Goal: Task Accomplishment & Management: Manage account settings

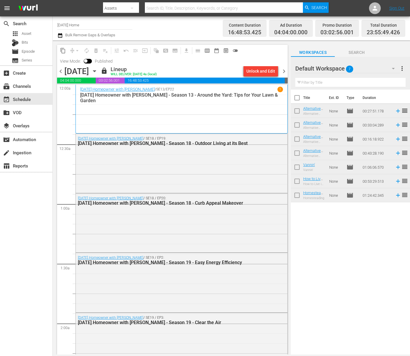
click at [400, 68] on span "more_vert" at bounding box center [401, 68] width 7 height 7
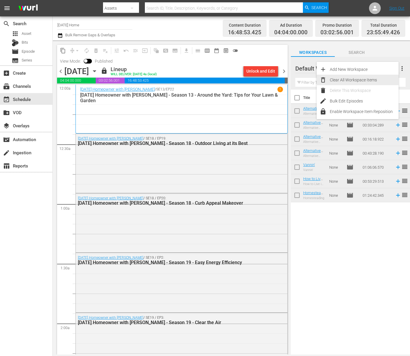
click at [374, 80] on div "Clear All Workspace Items" at bounding box center [364, 80] width 69 height 11
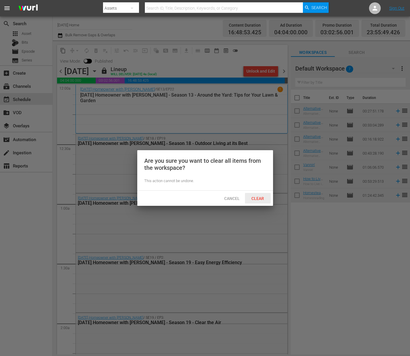
click at [257, 197] on span "Clear" at bounding box center [258, 198] width 22 height 5
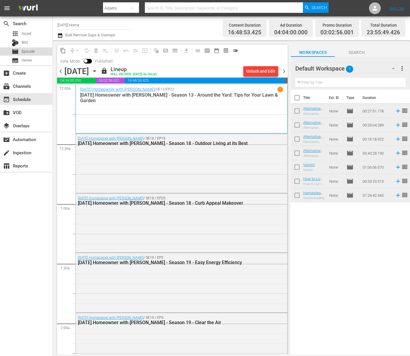
click at [25, 49] on span "Episode" at bounding box center [28, 52] width 13 height 6
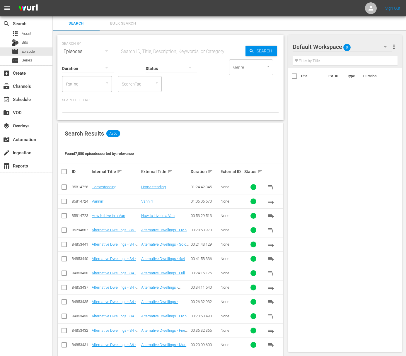
click at [23, 105] on div "event_available Schedule" at bounding box center [26, 98] width 52 height 13
click at [26, 100] on div "event_available Schedule" at bounding box center [16, 98] width 33 height 5
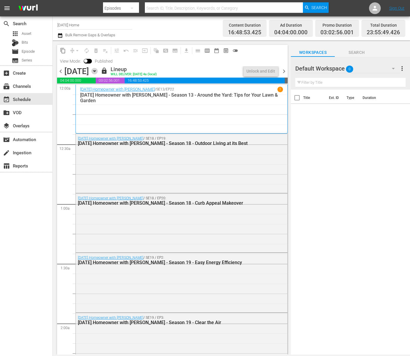
click at [98, 70] on icon "button" at bounding box center [94, 71] width 6 height 6
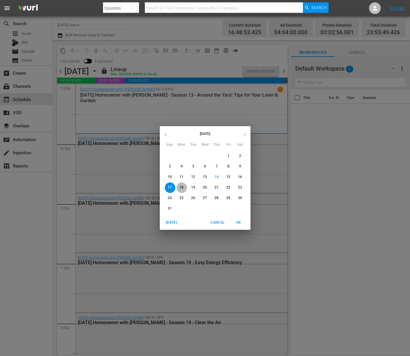
click at [182, 186] on p "18" at bounding box center [181, 187] width 4 height 5
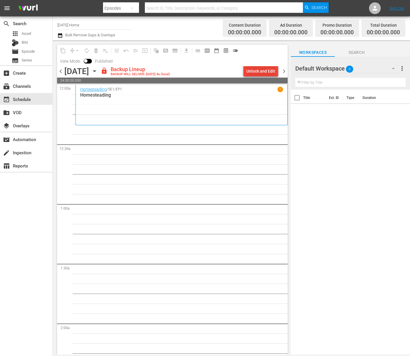
click at [268, 71] on div "Unlock and Edit" at bounding box center [260, 71] width 29 height 11
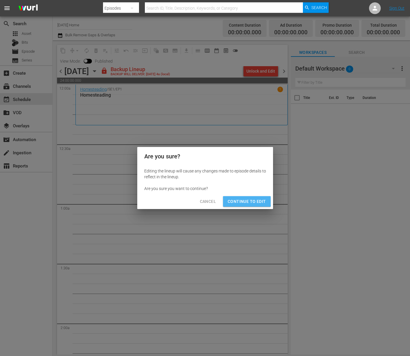
click at [237, 200] on span "Continue to Edit" at bounding box center [247, 201] width 38 height 7
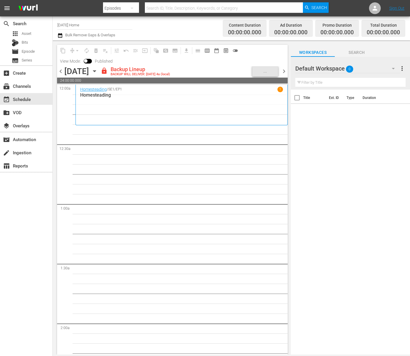
click at [96, 71] on icon "button" at bounding box center [94, 71] width 3 height 1
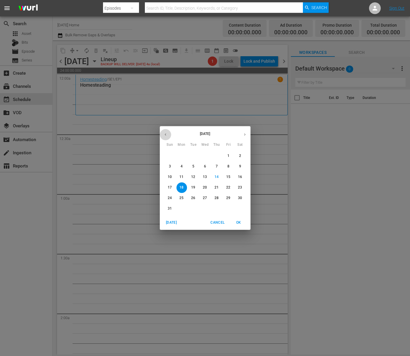
click at [166, 135] on icon "button" at bounding box center [165, 134] width 4 height 4
click at [131, 152] on div "[DATE] Sun Mon Tue Wed Thu Fri Sat 1 2 3 4 5 6 7 8 9 10 11 12 13 14 15 16 17 18…" at bounding box center [205, 178] width 410 height 356
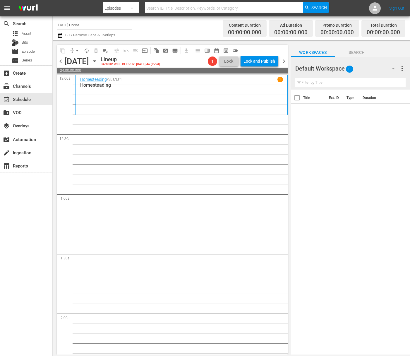
click at [98, 59] on icon "button" at bounding box center [94, 61] width 6 height 6
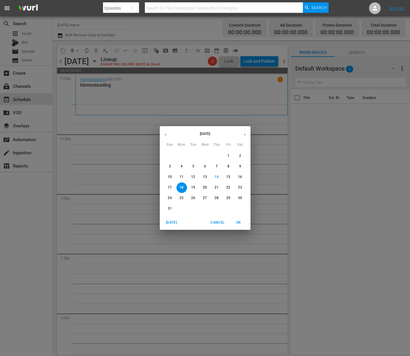
click at [191, 186] on p "19" at bounding box center [193, 187] width 4 height 5
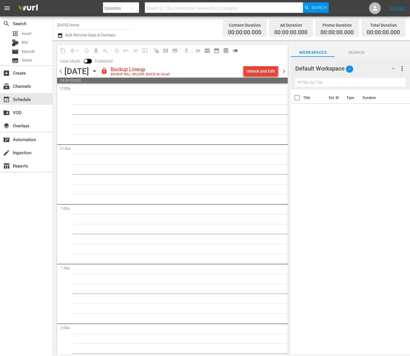
click at [254, 70] on div "Unlock and Edit" at bounding box center [260, 71] width 29 height 11
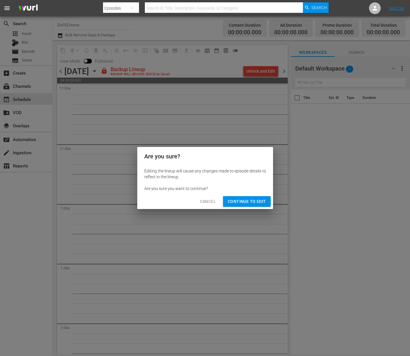
click at [252, 204] on span "Continue to Edit" at bounding box center [247, 201] width 38 height 7
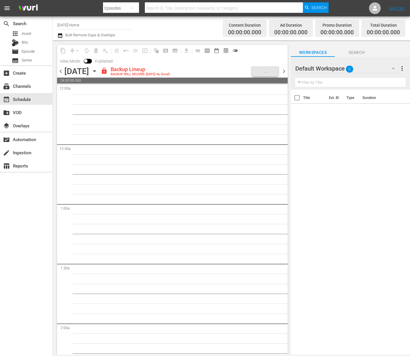
click at [98, 69] on icon "button" at bounding box center [94, 71] width 6 height 6
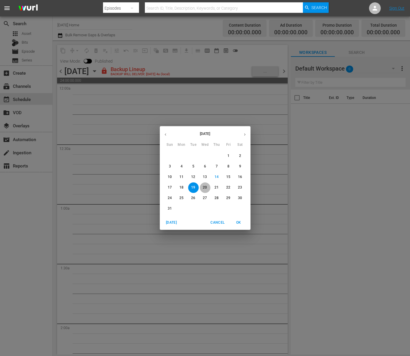
click at [203, 184] on button "20" at bounding box center [205, 187] width 11 height 11
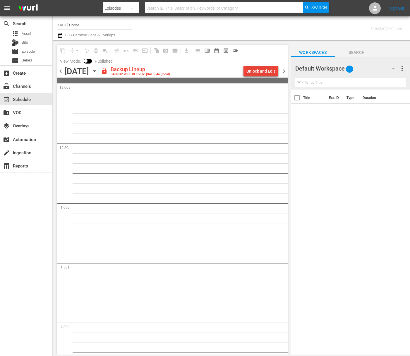
click at [268, 69] on div "Unlock and Edit" at bounding box center [260, 71] width 29 height 11
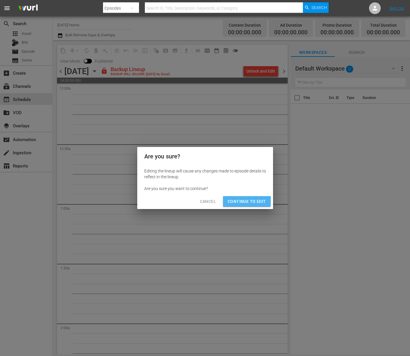
click at [245, 203] on span "Continue to Edit" at bounding box center [247, 201] width 38 height 7
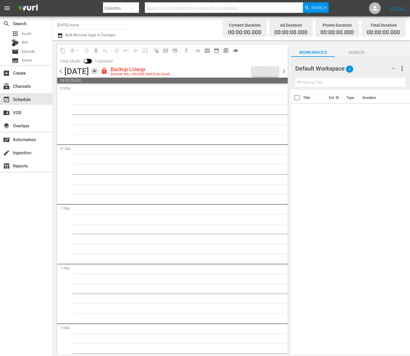
click at [98, 70] on icon "button" at bounding box center [94, 71] width 6 height 6
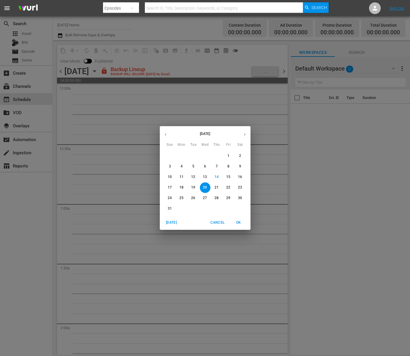
click at [220, 185] on span "21" at bounding box center [217, 187] width 11 height 5
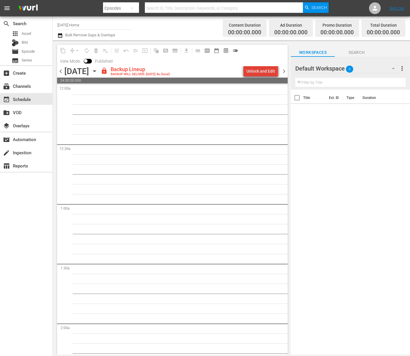
click at [263, 71] on div "Unlock and Edit" at bounding box center [260, 71] width 29 height 11
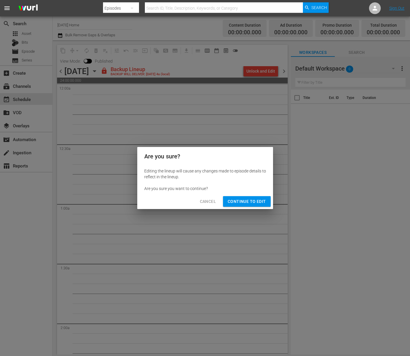
click at [257, 207] on div "Cancel Continue to Edit" at bounding box center [205, 202] width 136 height 16
click at [253, 202] on span "Continue to Edit" at bounding box center [247, 201] width 38 height 7
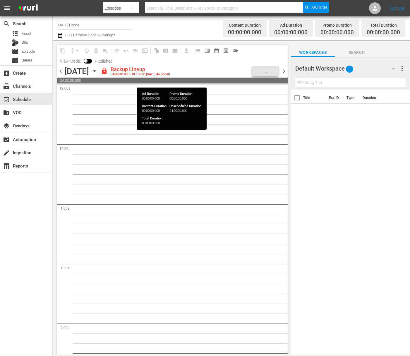
click at [98, 69] on icon "button" at bounding box center [94, 71] width 6 height 6
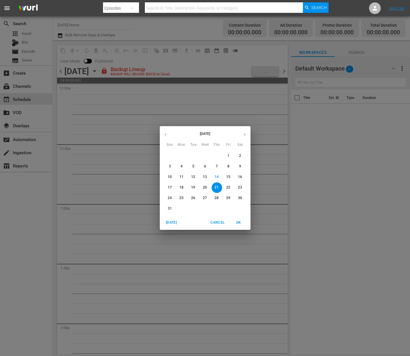
click at [231, 185] on span "22" at bounding box center [228, 187] width 11 height 5
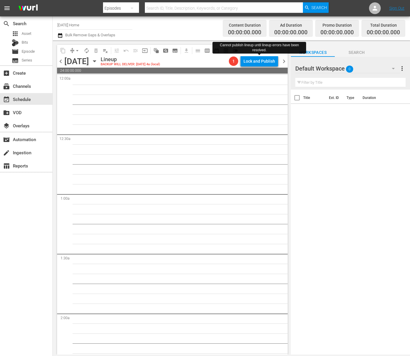
click at [270, 62] on div "Lock and Publish" at bounding box center [259, 61] width 32 height 11
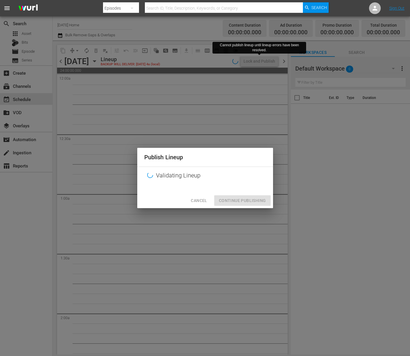
click at [200, 198] on span "Cancel" at bounding box center [199, 200] width 16 height 7
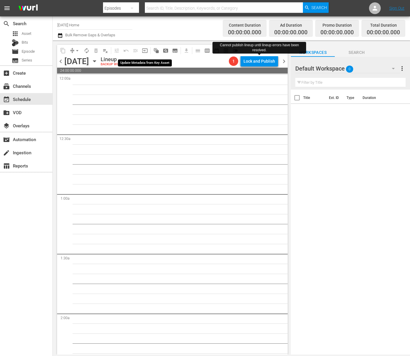
click at [98, 60] on icon "button" at bounding box center [94, 61] width 6 height 6
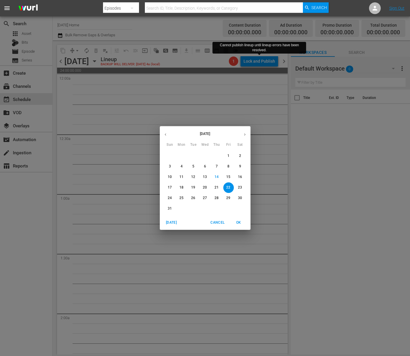
click at [181, 188] on p "18" at bounding box center [181, 187] width 4 height 5
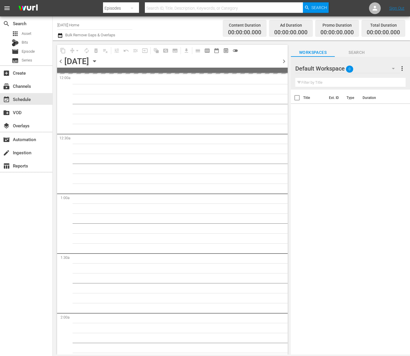
click at [98, 62] on icon "button" at bounding box center [94, 61] width 6 height 6
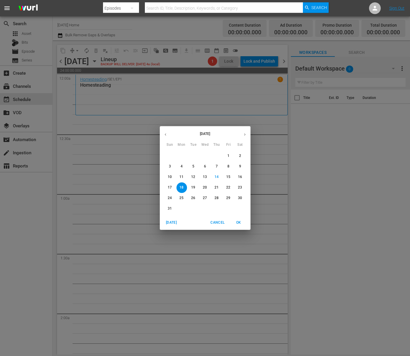
click at [162, 134] on button "button" at bounding box center [165, 134] width 11 height 11
click at [164, 134] on icon "button" at bounding box center [165, 134] width 4 height 4
click at [179, 164] on span "9" at bounding box center [181, 166] width 11 height 5
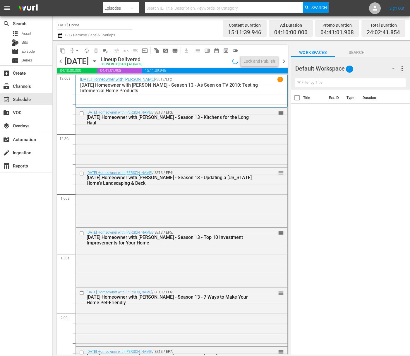
click at [98, 61] on icon "button" at bounding box center [94, 61] width 6 height 6
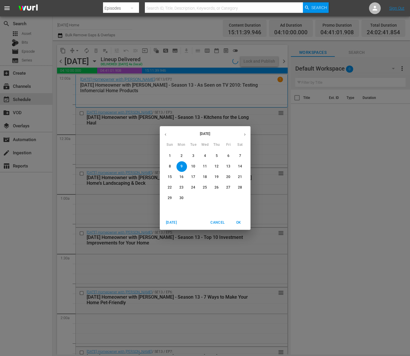
click at [163, 133] on icon "button" at bounding box center [165, 134] width 4 height 4
click at [181, 166] on p "5" at bounding box center [182, 166] width 2 height 5
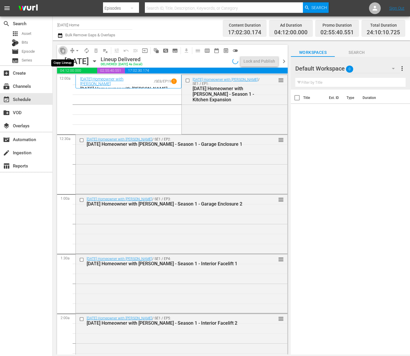
click at [64, 53] on span "content_copy" at bounding box center [63, 51] width 6 height 6
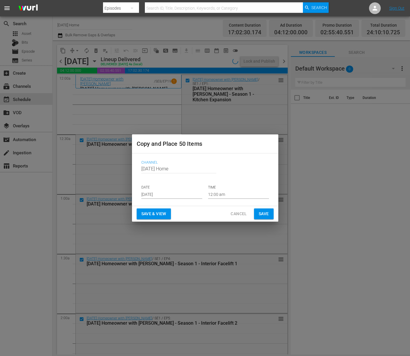
click at [182, 196] on input "[DATE]" at bounding box center [171, 194] width 61 height 9
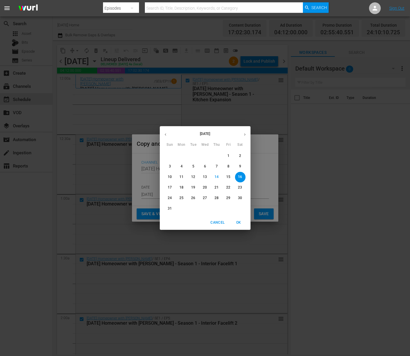
click at [183, 187] on p "18" at bounding box center [181, 187] width 4 height 5
type input "[DATE]"
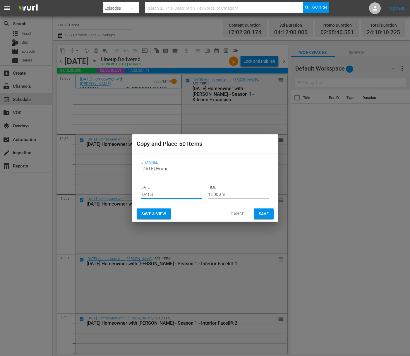
click at [263, 213] on span "Save" at bounding box center [264, 213] width 10 height 7
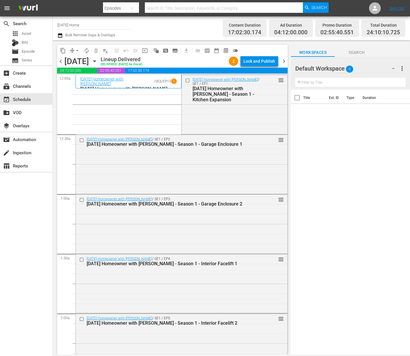
click at [98, 63] on icon "button" at bounding box center [94, 61] width 6 height 6
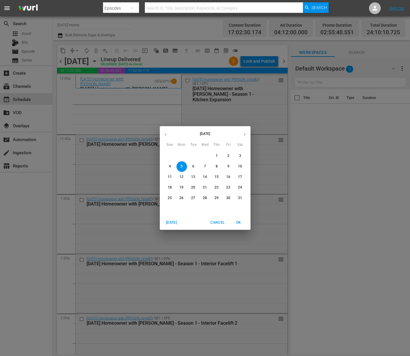
click at [92, 169] on div "[DATE] Sun Mon Tue Wed Thu Fri Sat 27 28 29 30 1 2 3 4 5 6 7 8 9 10 11 12 13 14…" at bounding box center [205, 178] width 410 height 356
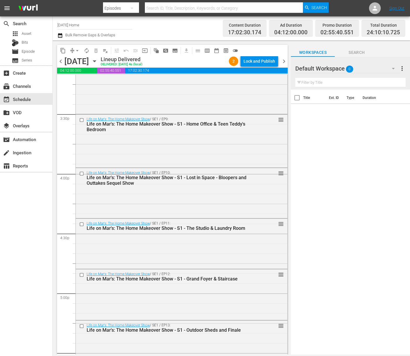
scroll to position [1508, 0]
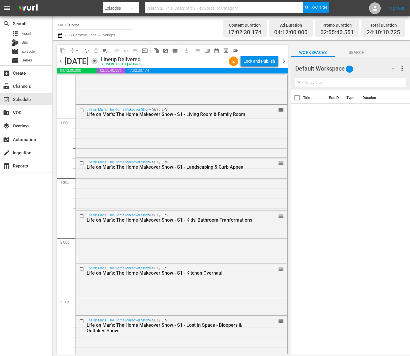
click at [98, 60] on icon "button" at bounding box center [94, 61] width 6 height 6
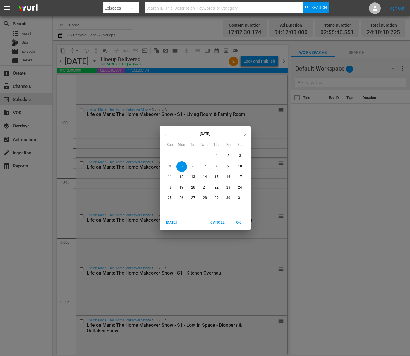
click at [164, 135] on icon "button" at bounding box center [165, 134] width 4 height 4
click at [238, 224] on span "OK" at bounding box center [239, 222] width 14 height 6
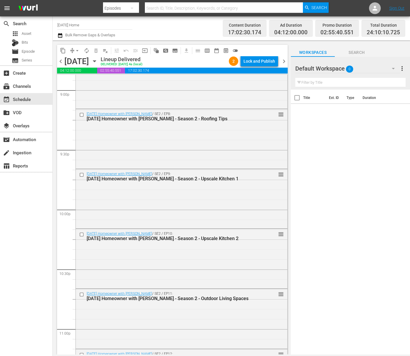
scroll to position [2605, 0]
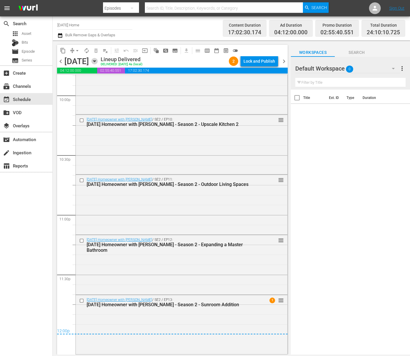
click at [98, 61] on icon "button" at bounding box center [94, 61] width 6 height 6
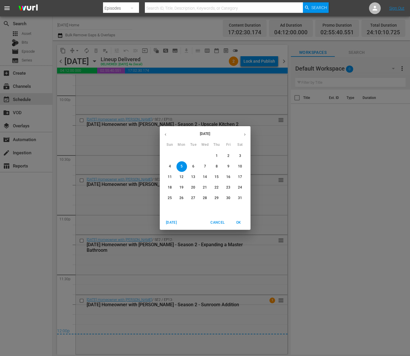
click at [247, 132] on button "button" at bounding box center [244, 134] width 11 height 11
click at [180, 187] on p "18" at bounding box center [181, 187] width 4 height 5
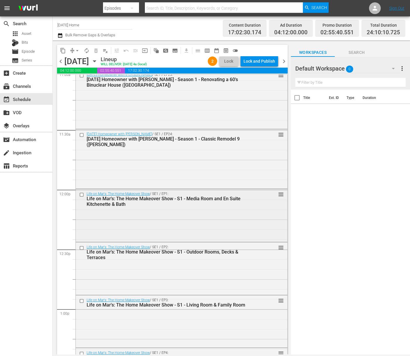
scroll to position [1284, 0]
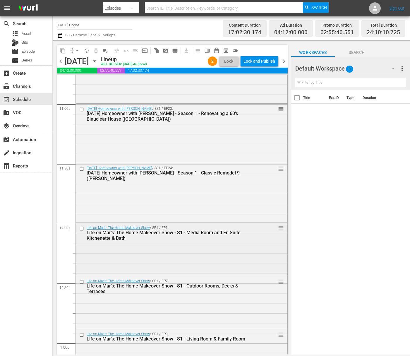
click at [81, 229] on input "checkbox" at bounding box center [82, 228] width 6 height 5
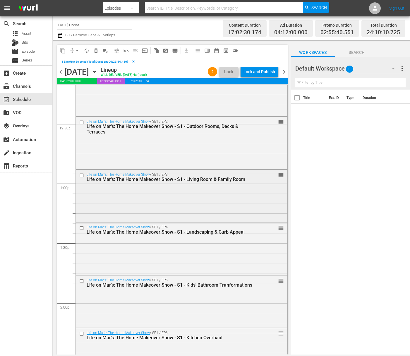
scroll to position [1468, 0]
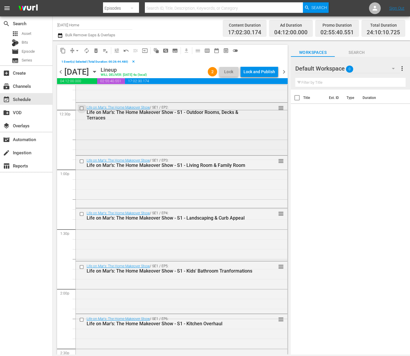
click at [83, 108] on input "checkbox" at bounding box center [82, 108] width 6 height 5
click at [82, 160] on input "checkbox" at bounding box center [82, 161] width 6 height 5
click at [83, 213] on input "checkbox" at bounding box center [82, 214] width 6 height 5
click at [82, 267] on input "checkbox" at bounding box center [82, 266] width 6 height 5
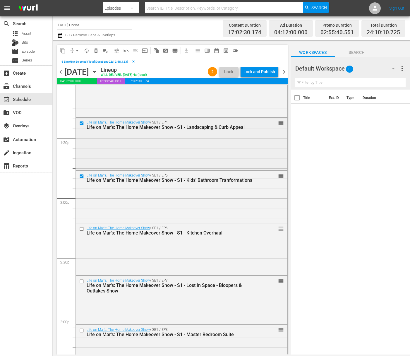
scroll to position [1592, 0]
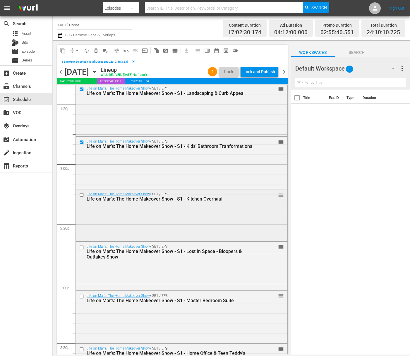
click at [82, 194] on input "checkbox" at bounding box center [82, 195] width 6 height 5
click at [82, 247] on input "checkbox" at bounding box center [82, 247] width 6 height 5
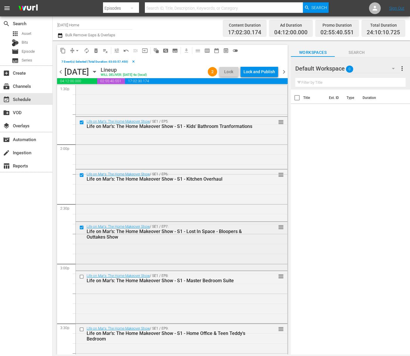
scroll to position [1648, 0]
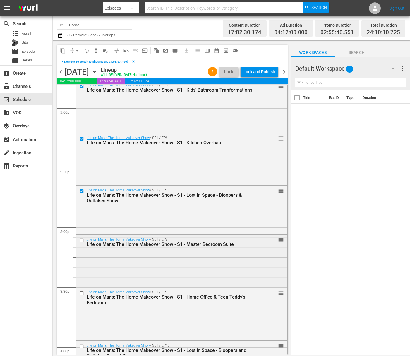
click at [82, 240] on input "checkbox" at bounding box center [82, 240] width 6 height 5
click at [81, 293] on input "checkbox" at bounding box center [82, 293] width 6 height 5
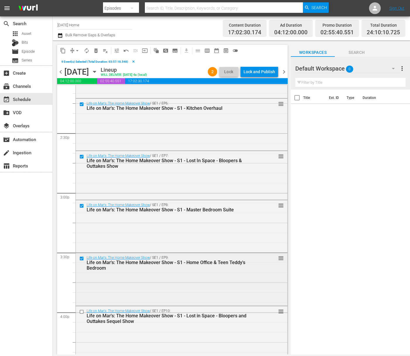
scroll to position [1702, 0]
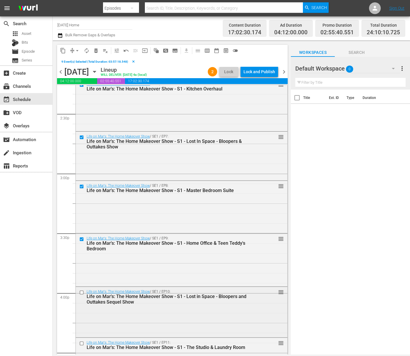
click at [82, 291] on input "checkbox" at bounding box center [82, 292] width 6 height 5
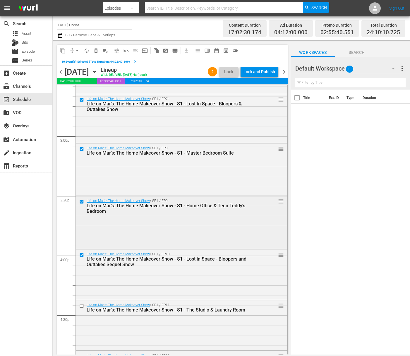
scroll to position [1759, 0]
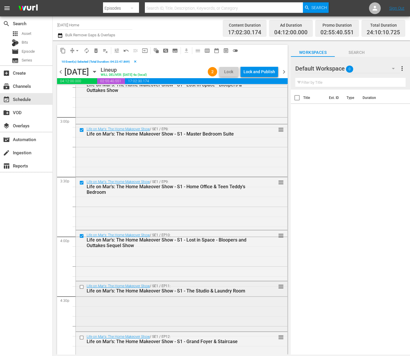
click at [81, 287] on input "checkbox" at bounding box center [82, 286] width 6 height 5
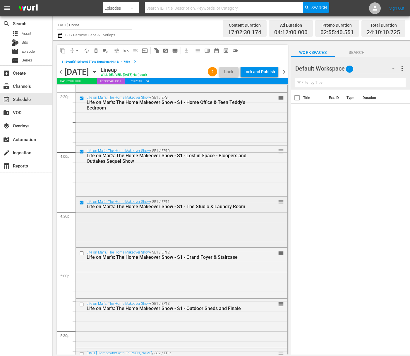
scroll to position [1877, 0]
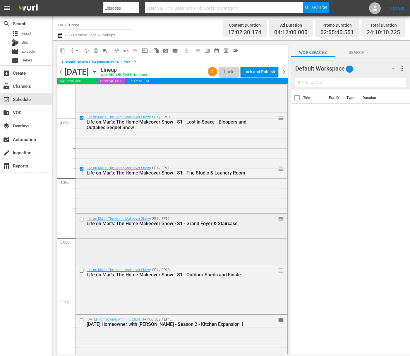
click at [81, 220] on input "checkbox" at bounding box center [82, 219] width 6 height 5
click at [82, 271] on input "checkbox" at bounding box center [82, 270] width 6 height 5
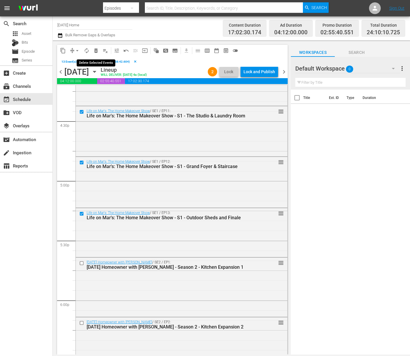
click at [97, 51] on span "delete_forever_outlined" at bounding box center [96, 51] width 6 height 6
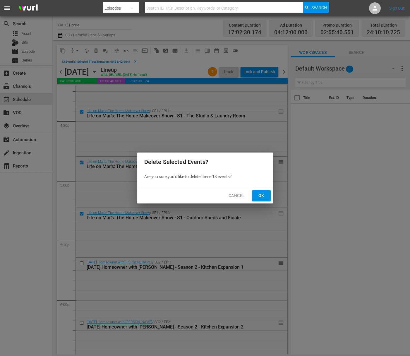
click at [260, 196] on span "Ok" at bounding box center [261, 195] width 9 height 7
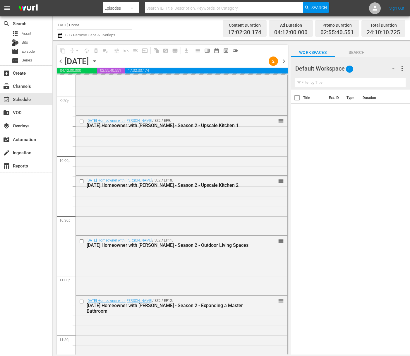
scroll to position [2605, 0]
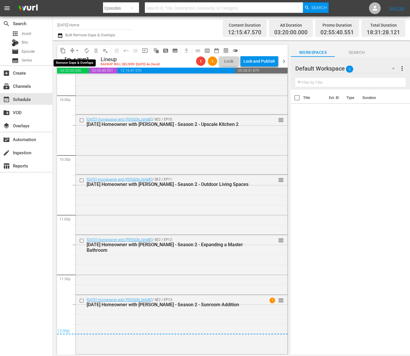
click at [78, 50] on span "arrow_drop_down" at bounding box center [77, 51] width 6 height 6
click at [75, 80] on li "Align to End of Previous Day" at bounding box center [77, 82] width 61 height 10
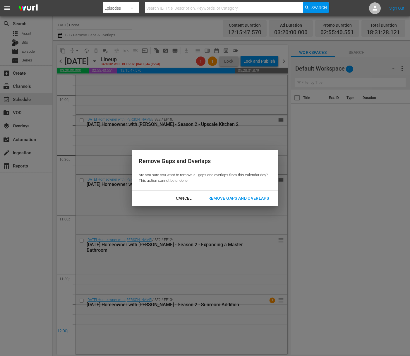
click at [243, 200] on div "Remove Gaps and Overlaps" at bounding box center [239, 198] width 70 height 7
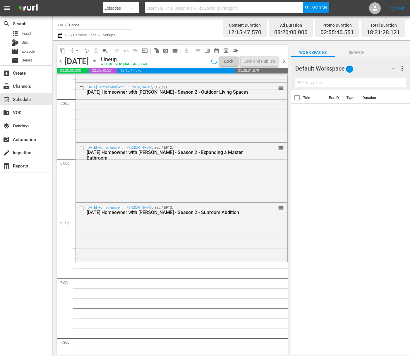
scroll to position [2032, 0]
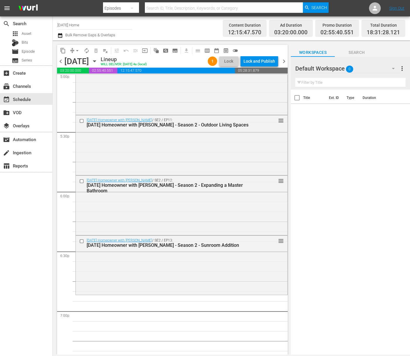
click at [98, 60] on icon "button" at bounding box center [94, 61] width 6 height 6
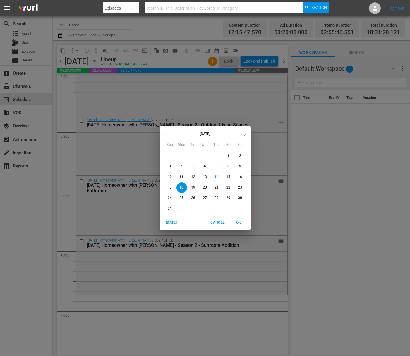
click at [164, 132] on icon "button" at bounding box center [165, 134] width 4 height 4
click at [182, 165] on p "9" at bounding box center [182, 166] width 2 height 5
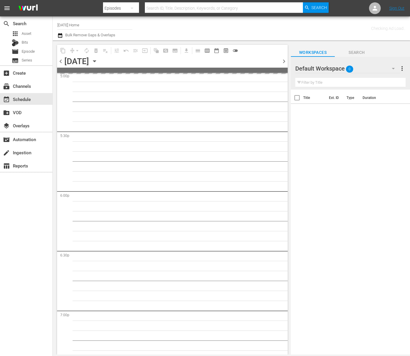
scroll to position [2071, 0]
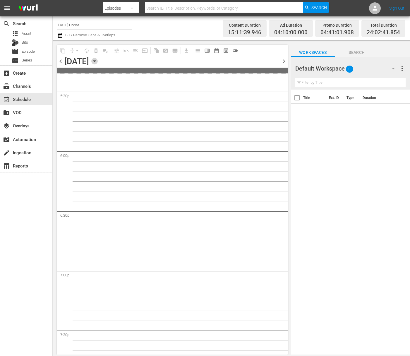
click at [98, 62] on icon "button" at bounding box center [94, 61] width 6 height 6
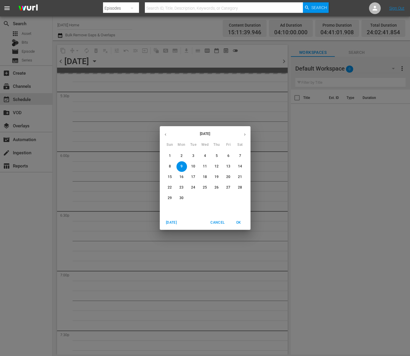
click at [166, 133] on icon "button" at bounding box center [165, 134] width 4 height 4
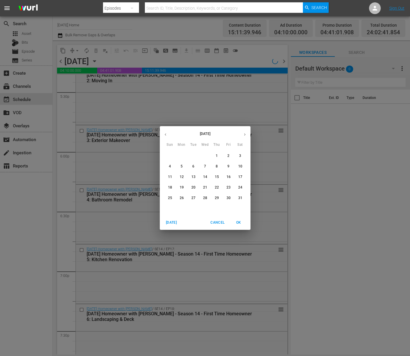
scroll to position [1773, 0]
click at [182, 166] on p "5" at bounding box center [182, 166] width 2 height 5
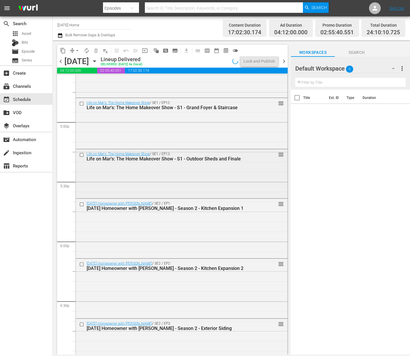
scroll to position [2185, 0]
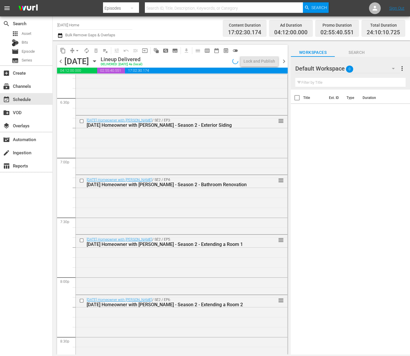
click at [98, 59] on icon "button" at bounding box center [94, 61] width 6 height 6
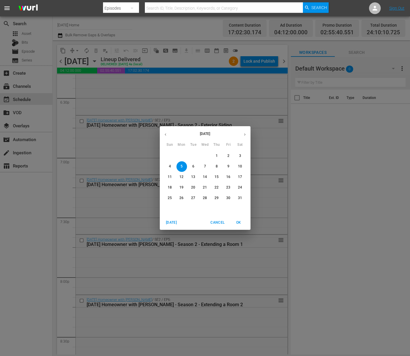
click at [191, 167] on span "6" at bounding box center [193, 166] width 11 height 5
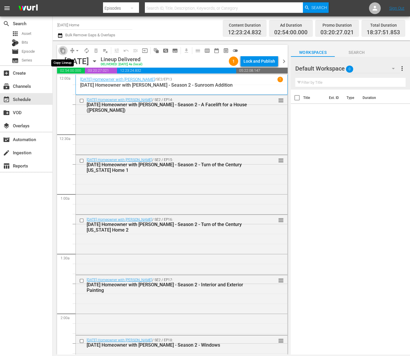
click at [64, 51] on span "content_copy" at bounding box center [63, 51] width 6 height 6
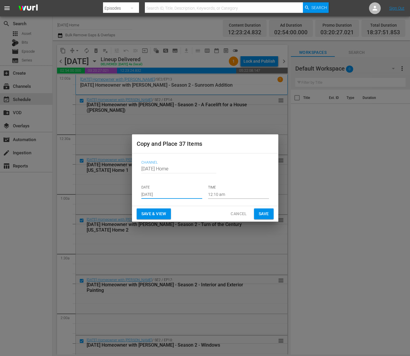
click at [171, 194] on input "[DATE]" at bounding box center [171, 194] width 61 height 9
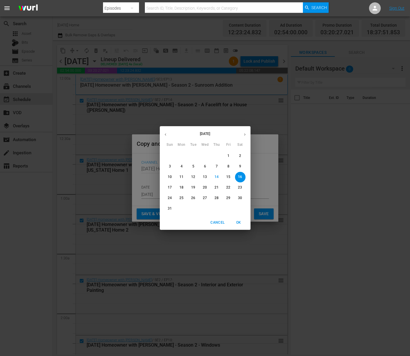
click at [182, 186] on p "18" at bounding box center [181, 187] width 4 height 5
type input "[DATE]"
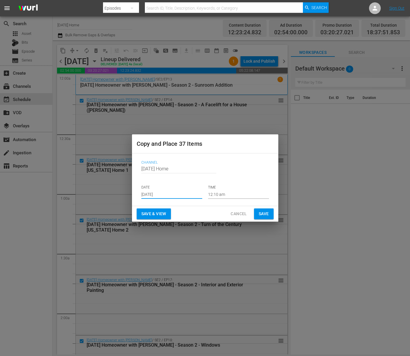
click at [213, 194] on input "12:10 am" at bounding box center [238, 194] width 61 height 9
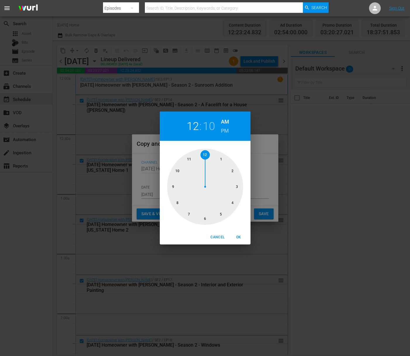
click at [191, 213] on div at bounding box center [205, 187] width 76 height 76
click at [191, 128] on h2 "07" at bounding box center [193, 126] width 12 height 13
click at [204, 221] on div at bounding box center [205, 187] width 76 height 76
click at [177, 169] on div at bounding box center [205, 187] width 76 height 76
click at [224, 130] on h6 "PM" at bounding box center [225, 130] width 8 height 9
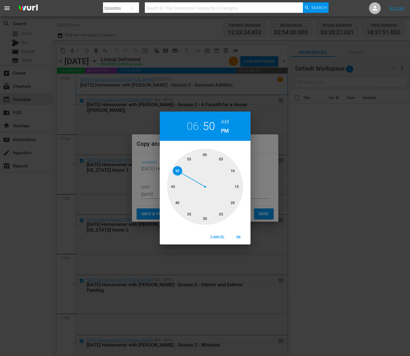
click at [237, 237] on span "OK" at bounding box center [239, 237] width 14 height 6
type input "06:50 pm"
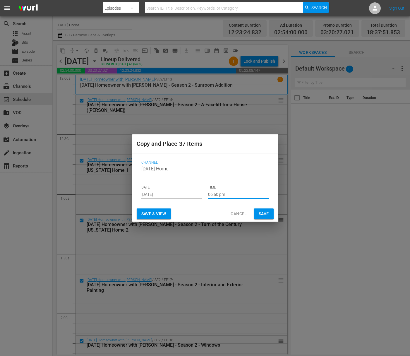
click at [265, 215] on span "Save" at bounding box center [264, 213] width 10 height 7
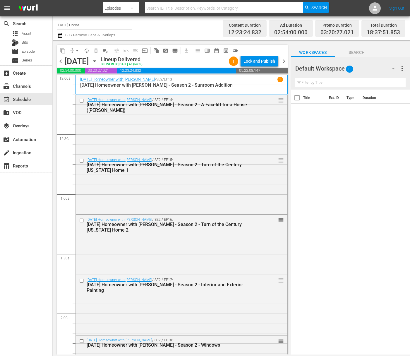
click at [98, 59] on icon "button" at bounding box center [94, 61] width 6 height 6
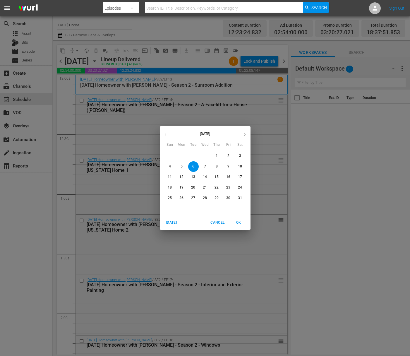
click at [242, 138] on button "button" at bounding box center [244, 134] width 11 height 11
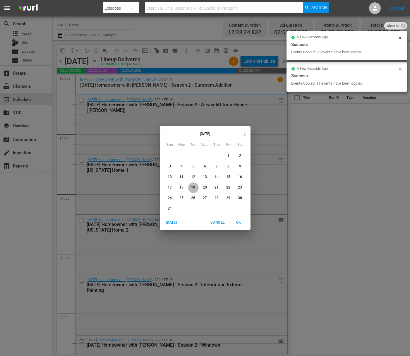
click at [193, 186] on p "19" at bounding box center [193, 187] width 4 height 5
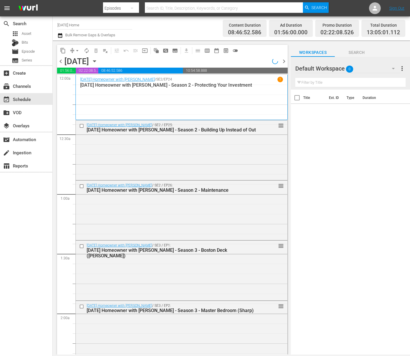
click at [98, 61] on icon "button" at bounding box center [94, 61] width 6 height 6
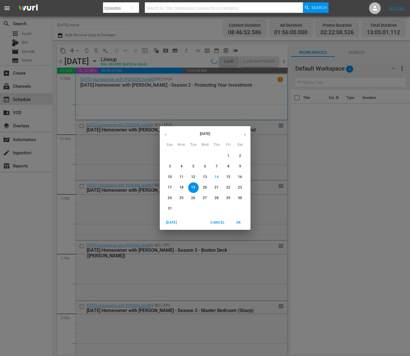
click at [179, 188] on span "18" at bounding box center [181, 187] width 11 height 5
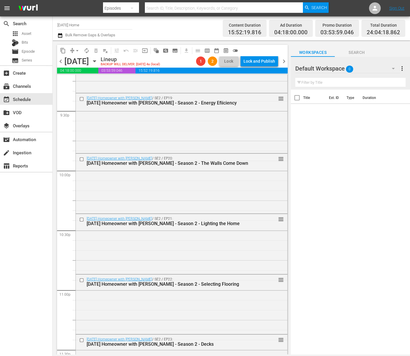
scroll to position [2631, 0]
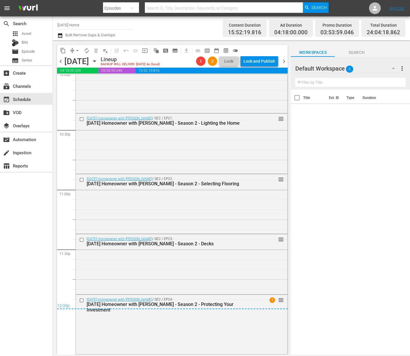
click at [73, 52] on button "arrow_drop_down" at bounding box center [77, 50] width 9 height 9
click at [78, 86] on li "Align to End of Previous Day" at bounding box center [77, 82] width 61 height 10
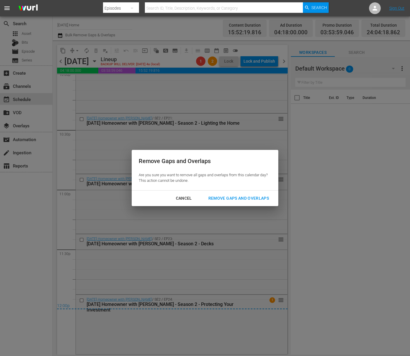
click at [240, 195] on div "Remove Gaps and Overlaps" at bounding box center [239, 198] width 70 height 7
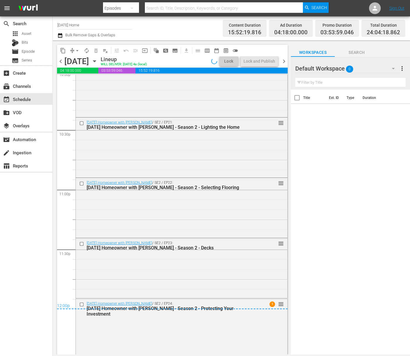
scroll to position [2601, 0]
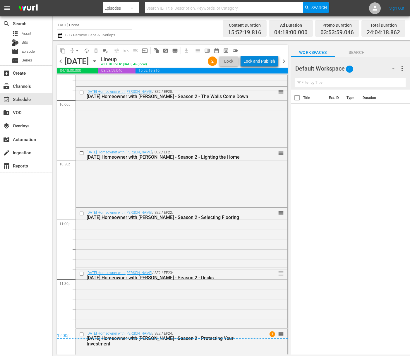
click at [262, 63] on div "Lock and Publish" at bounding box center [259, 61] width 32 height 11
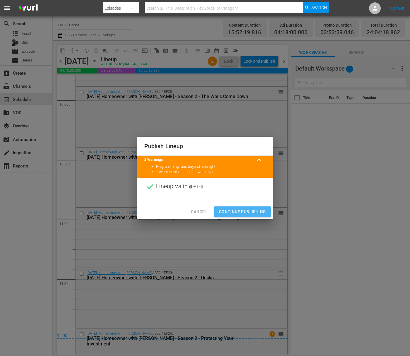
click at [246, 211] on span "Continue Publishing" at bounding box center [242, 211] width 47 height 7
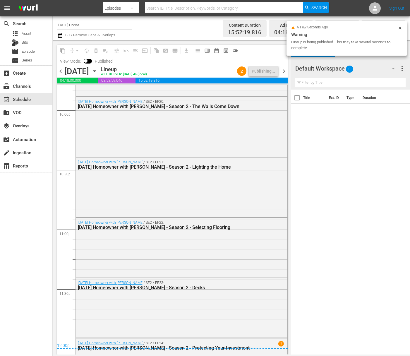
click at [98, 69] on icon "button" at bounding box center [94, 71] width 6 height 6
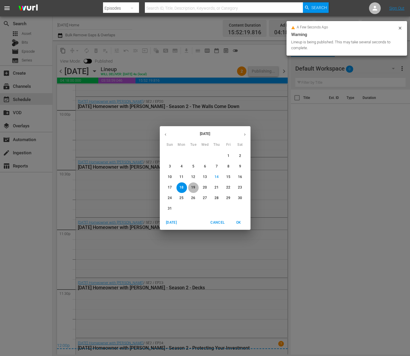
click at [194, 187] on p "19" at bounding box center [193, 187] width 4 height 5
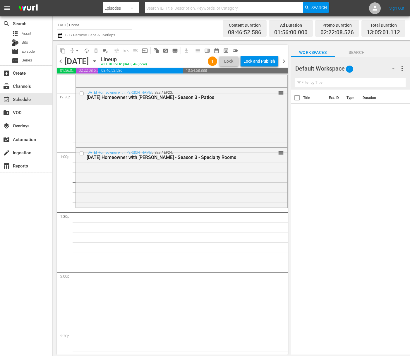
scroll to position [1476, 0]
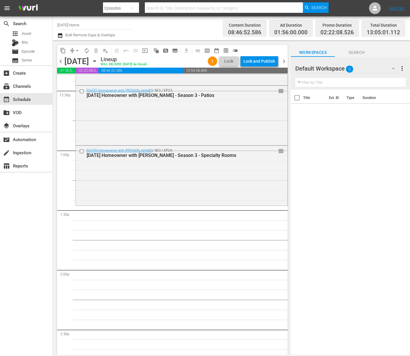
click at [98, 60] on icon "button" at bounding box center [94, 61] width 6 height 6
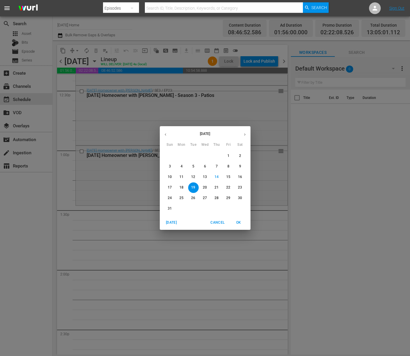
click at [165, 135] on icon "button" at bounding box center [165, 134] width 1 height 2
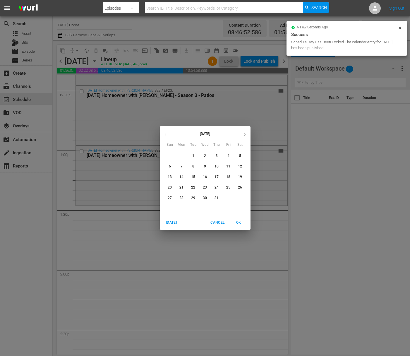
click at [165, 135] on icon "button" at bounding box center [165, 134] width 1 height 2
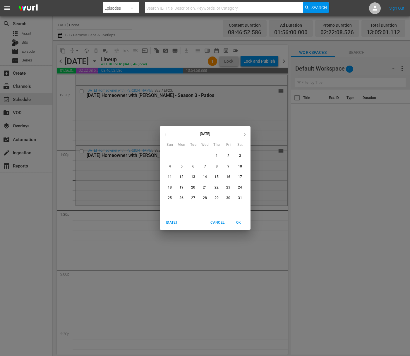
click at [207, 166] on span "7" at bounding box center [205, 166] width 11 height 5
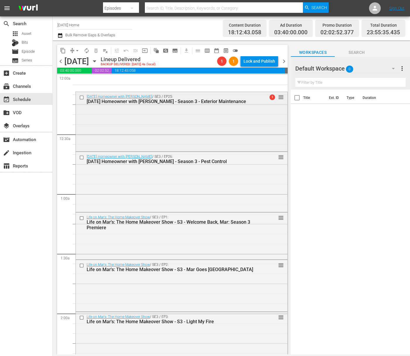
click at [82, 96] on input "checkbox" at bounding box center [82, 97] width 6 height 5
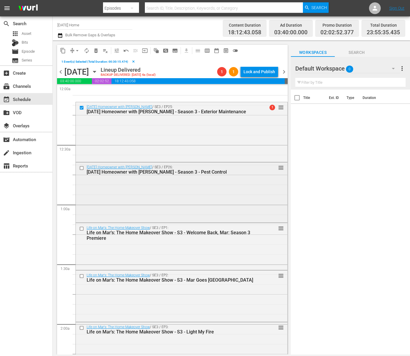
click at [83, 168] on input "checkbox" at bounding box center [82, 168] width 6 height 5
click at [82, 230] on input "checkbox" at bounding box center [82, 228] width 6 height 5
click at [81, 228] on input "checkbox" at bounding box center [82, 228] width 6 height 5
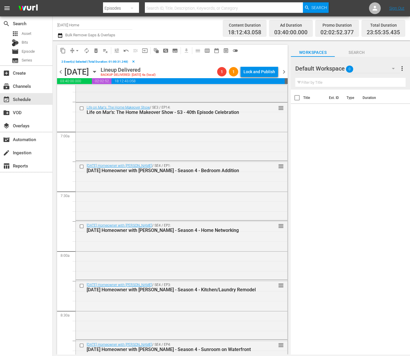
scroll to position [778, 0]
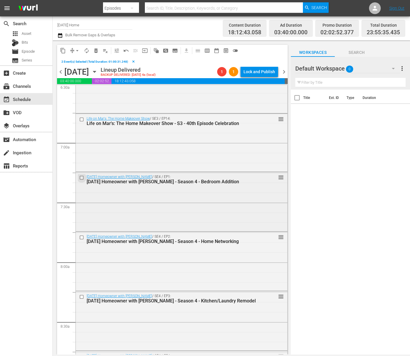
click at [82, 177] on input "checkbox" at bounding box center [82, 177] width 6 height 5
click at [81, 239] on input "checkbox" at bounding box center [82, 237] width 6 height 5
click at [82, 296] on input "checkbox" at bounding box center [82, 296] width 6 height 5
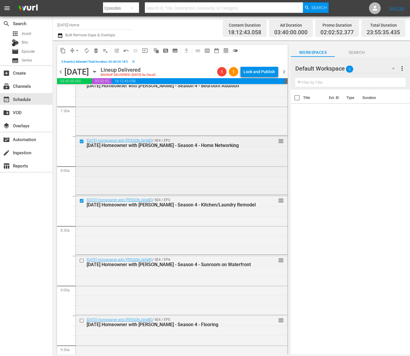
scroll to position [906, 0]
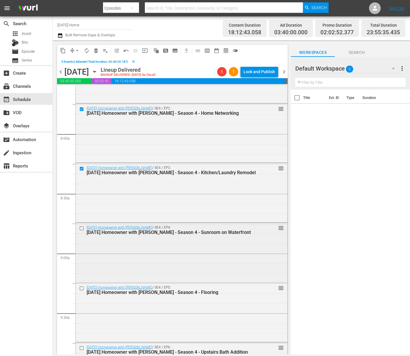
click at [83, 227] on input "checkbox" at bounding box center [82, 228] width 6 height 5
click at [83, 288] on input "checkbox" at bounding box center [82, 288] width 6 height 5
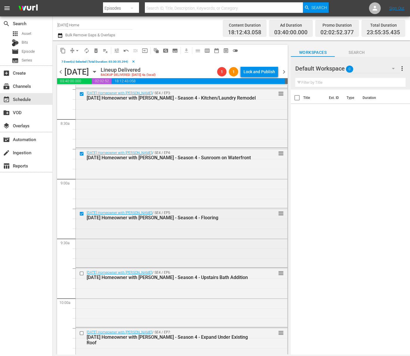
scroll to position [1030, 0]
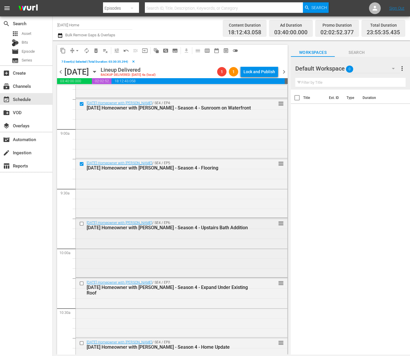
click at [82, 224] on input "checkbox" at bounding box center [82, 223] width 6 height 5
click at [83, 282] on input "checkbox" at bounding box center [82, 283] width 6 height 5
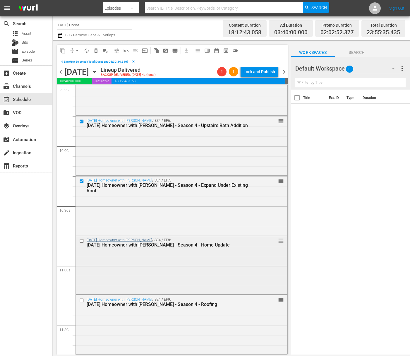
scroll to position [1156, 0]
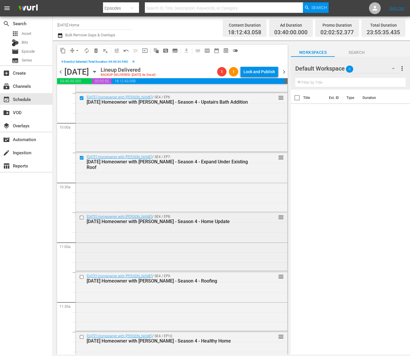
click at [82, 218] on input "checkbox" at bounding box center [82, 217] width 6 height 5
click at [82, 278] on input "checkbox" at bounding box center [82, 276] width 6 height 5
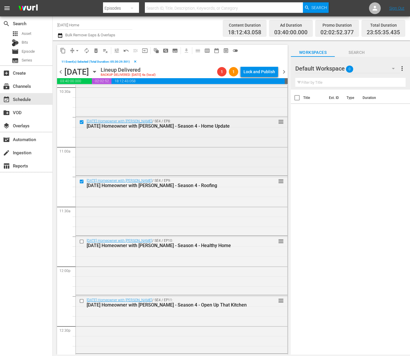
scroll to position [1283, 0]
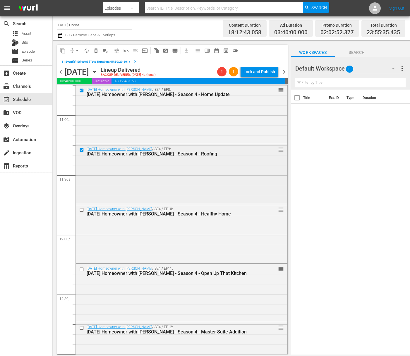
click at [83, 147] on input "checkbox" at bounding box center [82, 149] width 6 height 5
click at [63, 50] on span "content_copy" at bounding box center [63, 51] width 6 height 6
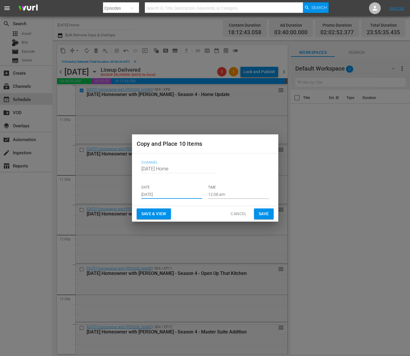
click at [174, 196] on input "[DATE]" at bounding box center [171, 194] width 61 height 9
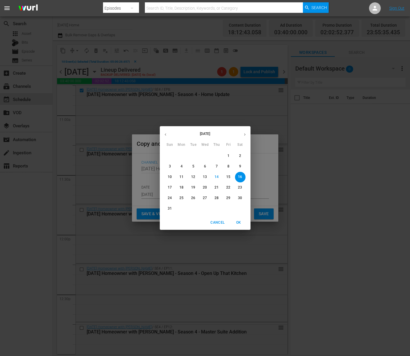
click at [195, 188] on span "19" at bounding box center [193, 187] width 11 height 5
type input "[DATE]"
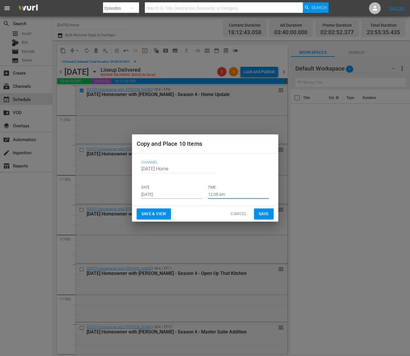
click at [221, 196] on input "12:08 am" at bounding box center [238, 194] width 61 height 9
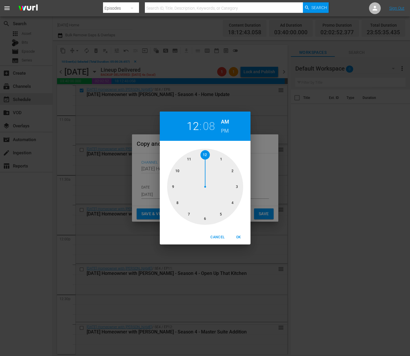
click at [221, 159] on div at bounding box center [205, 187] width 76 height 76
click at [205, 220] on div at bounding box center [205, 187] width 76 height 76
click at [226, 127] on h6 "PM" at bounding box center [225, 130] width 8 height 9
click at [240, 236] on span "OK" at bounding box center [239, 237] width 14 height 6
type input "01:30 pm"
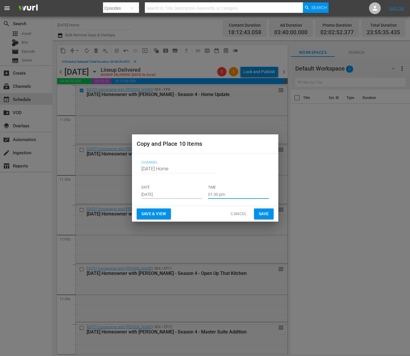
click at [263, 213] on span "Save" at bounding box center [264, 213] width 10 height 7
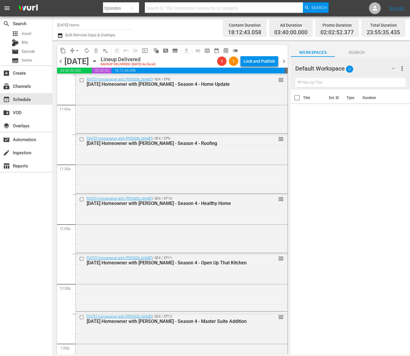
click at [98, 63] on icon "button" at bounding box center [94, 61] width 6 height 6
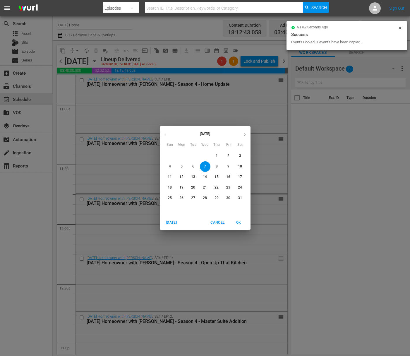
click at [243, 134] on icon "button" at bounding box center [245, 134] width 4 height 4
click at [245, 134] on icon "button" at bounding box center [244, 134] width 1 height 2
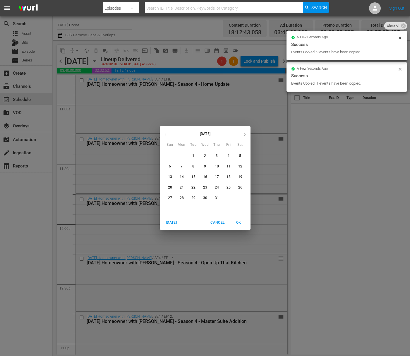
click at [245, 134] on icon "button" at bounding box center [244, 134] width 1 height 2
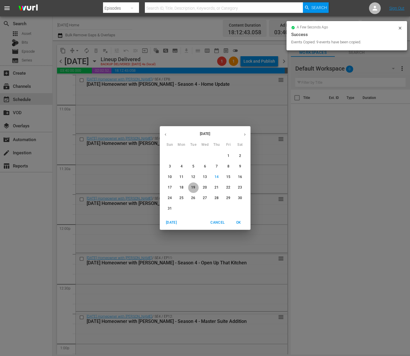
click at [195, 186] on span "19" at bounding box center [193, 187] width 11 height 5
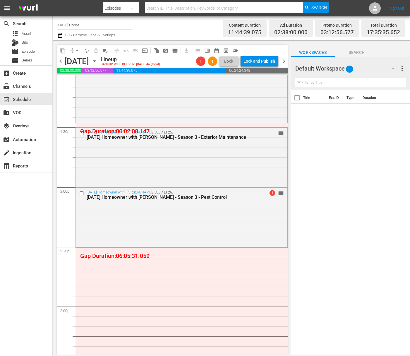
scroll to position [1481, 0]
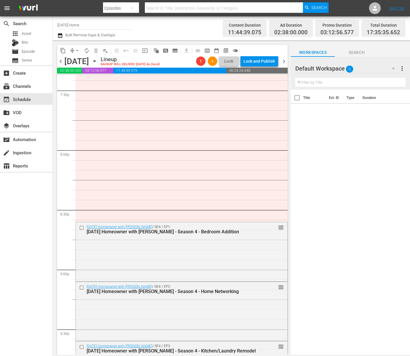
scroll to position [2276, 0]
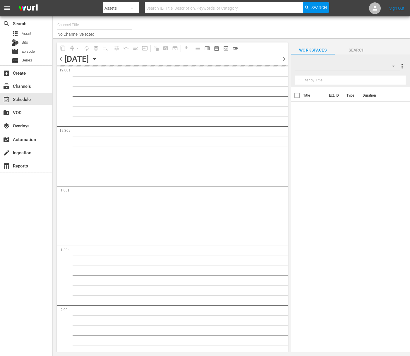
type input "[DATE] Home (1162)"
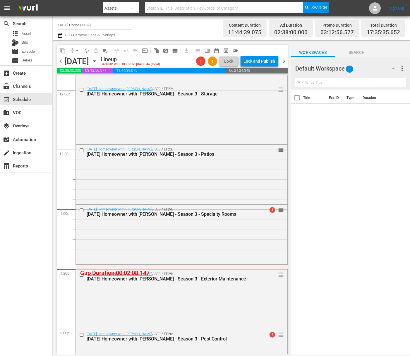
scroll to position [1620, 0]
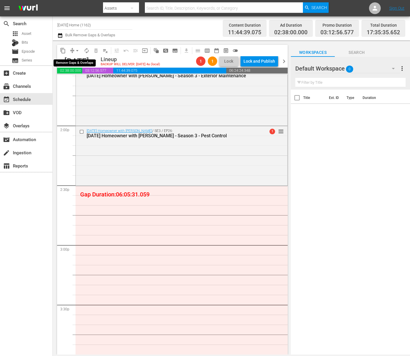
click at [73, 48] on button "arrow_drop_down" at bounding box center [77, 50] width 9 height 9
click at [82, 81] on li "Align to End of Previous Day" at bounding box center [77, 82] width 61 height 10
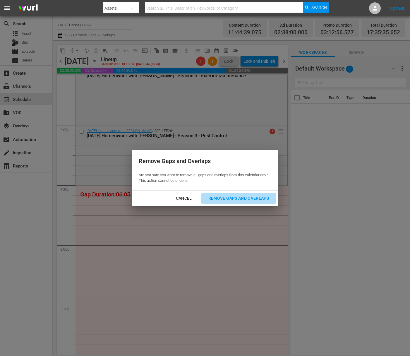
click at [241, 200] on div "Remove Gaps and Overlaps" at bounding box center [239, 198] width 70 height 7
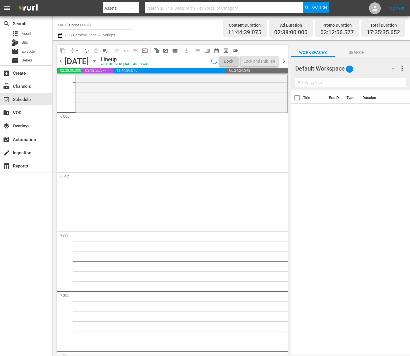
scroll to position [2101, 0]
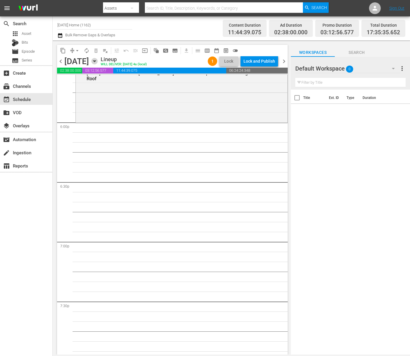
click at [98, 62] on icon "button" at bounding box center [94, 61] width 6 height 6
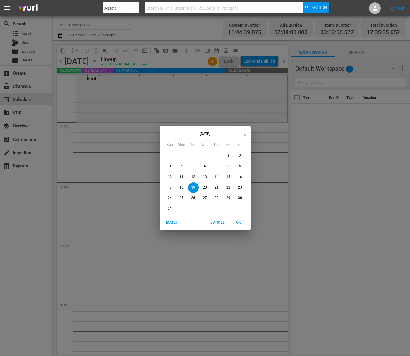
click at [165, 135] on icon "button" at bounding box center [165, 134] width 4 height 4
click at [246, 133] on icon "button" at bounding box center [245, 134] width 4 height 4
click at [171, 189] on p "17" at bounding box center [170, 187] width 4 height 5
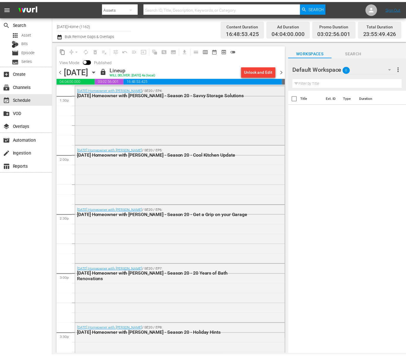
scroll to position [1519, 0]
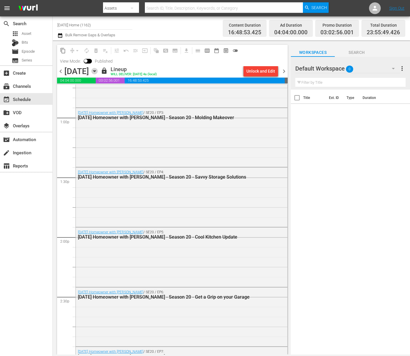
click at [98, 69] on icon "button" at bounding box center [94, 71] width 6 height 6
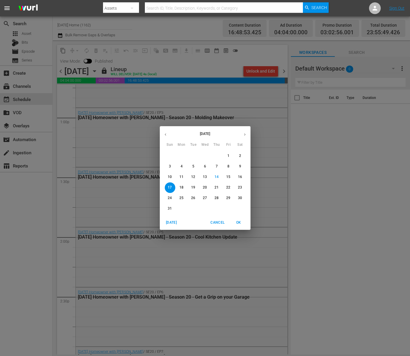
click at [197, 189] on span "19" at bounding box center [193, 187] width 11 height 5
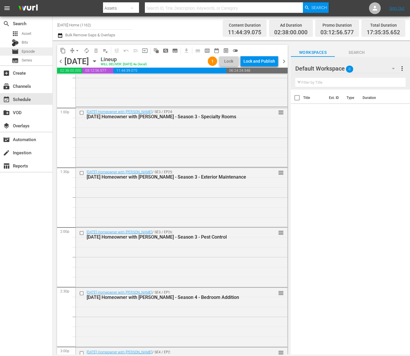
click at [33, 47] on div "movie Episode" at bounding box center [23, 51] width 23 height 8
